Goal: Information Seeking & Learning: Compare options

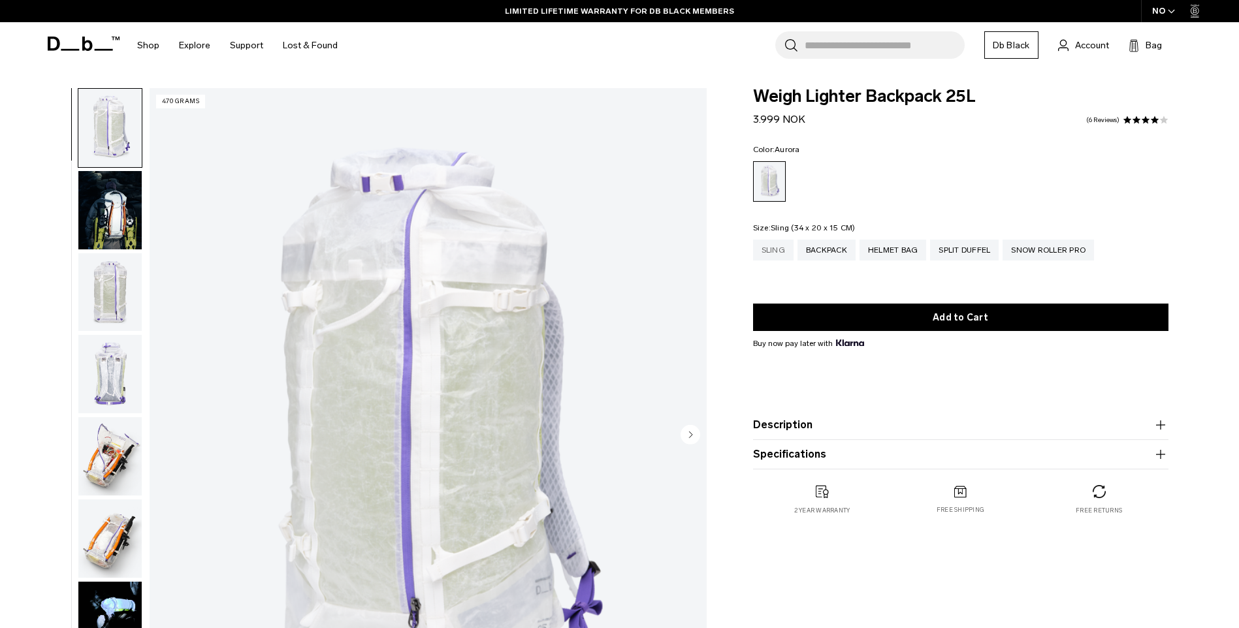
click at [769, 249] on div "Sling" at bounding box center [773, 250] width 40 height 21
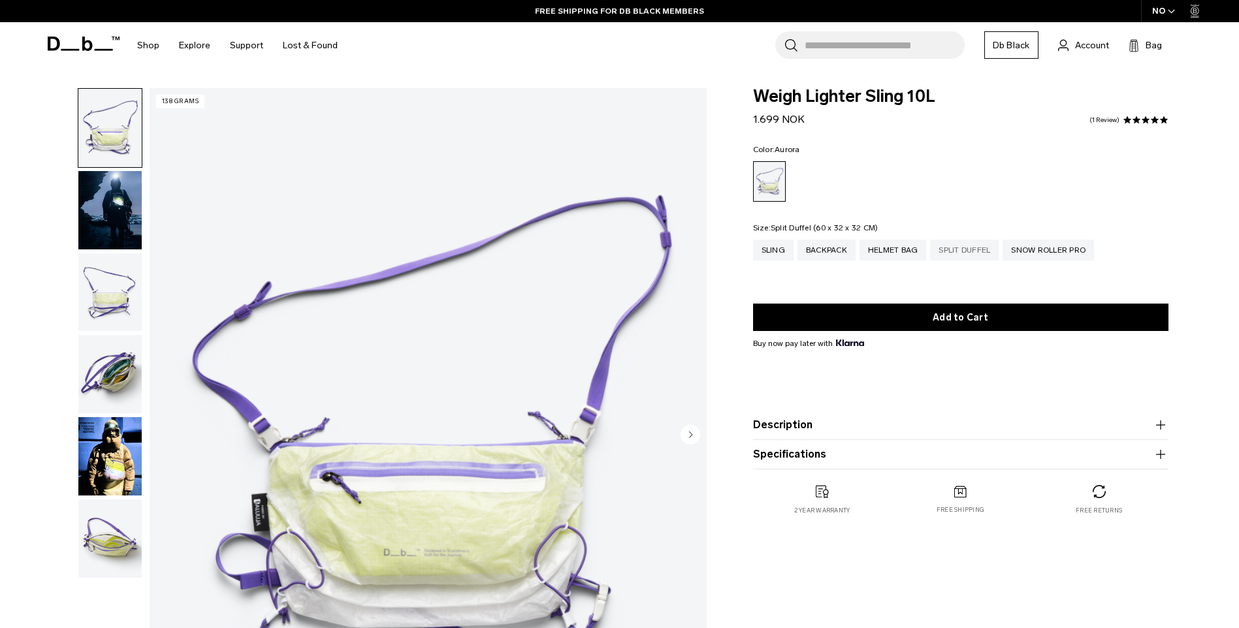
click at [969, 259] on div "Split Duffel" at bounding box center [964, 250] width 69 height 21
